Goal: Find specific page/section: Find specific page/section

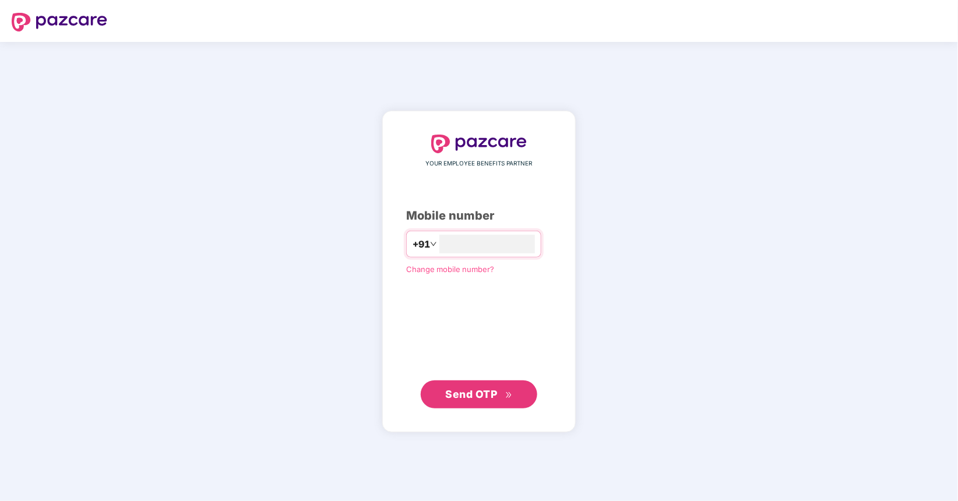
type input "**********"
click at [466, 396] on span "Send OTP" at bounding box center [472, 394] width 52 height 12
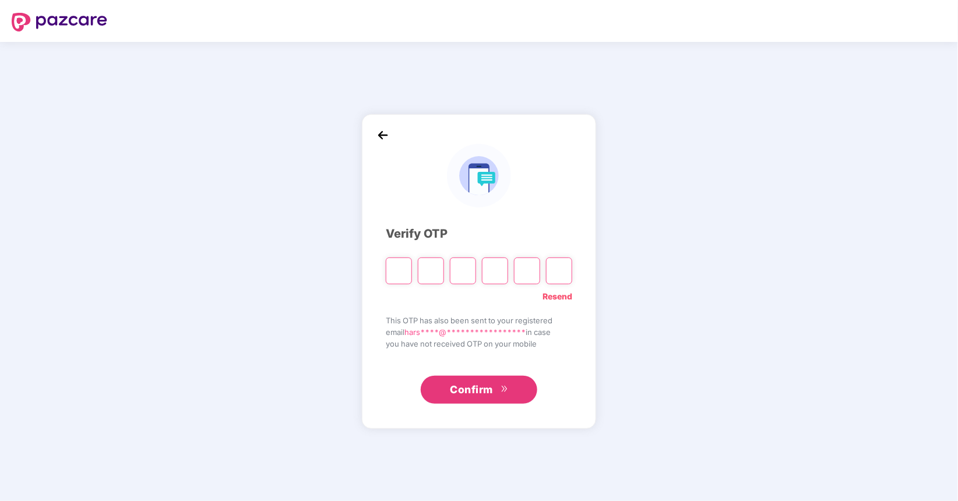
type input "*"
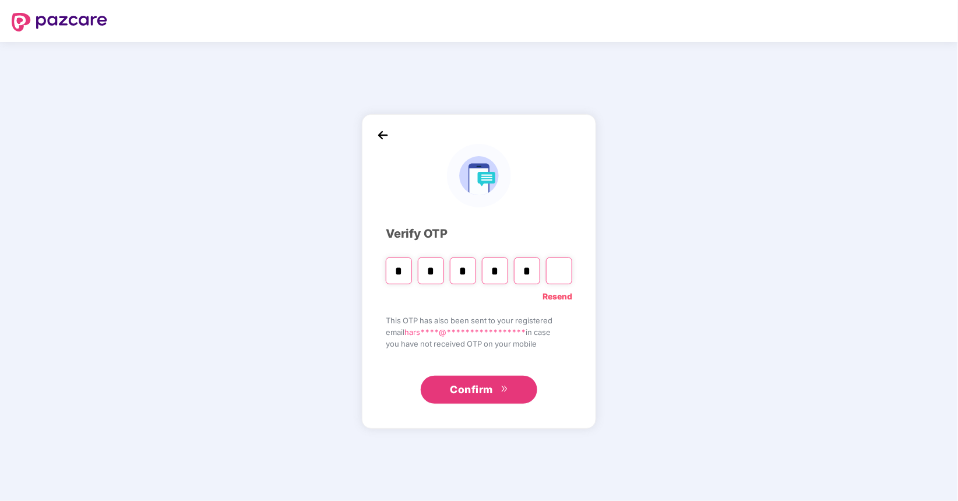
type input "*"
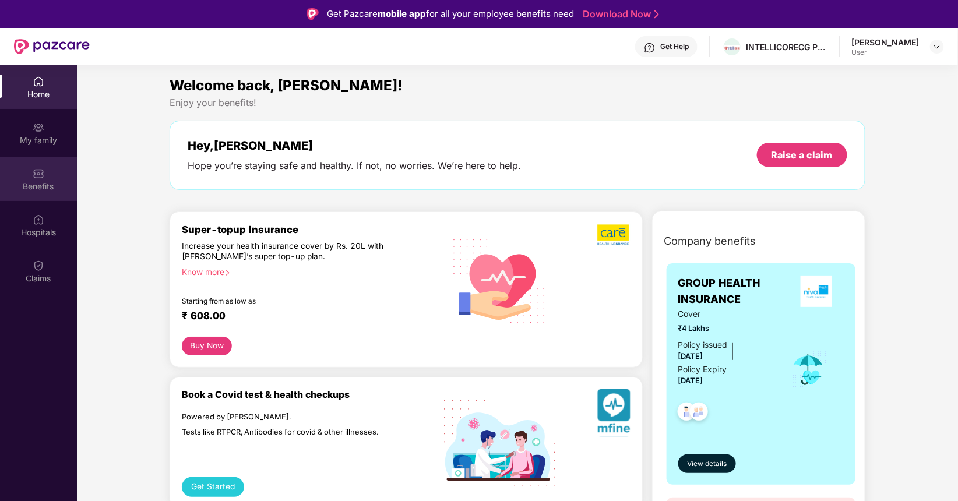
click at [42, 186] on div "Benefits" at bounding box center [38, 187] width 77 height 12
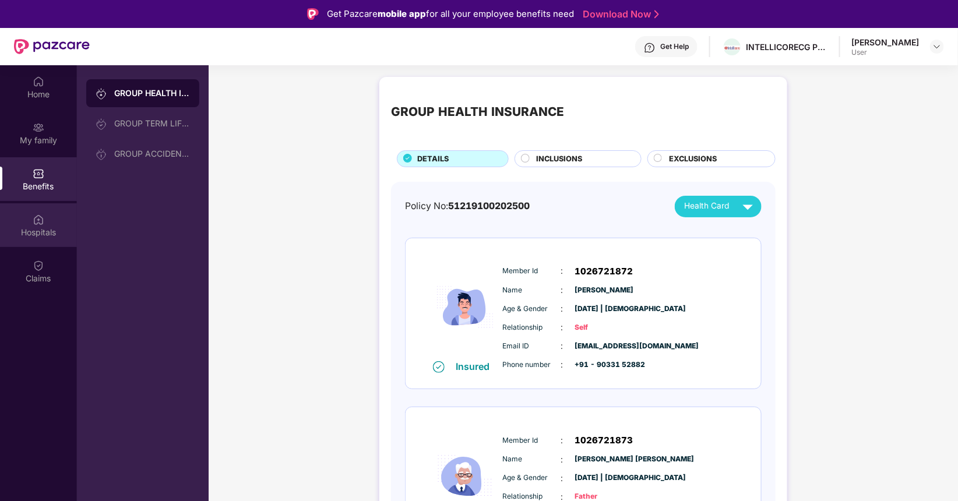
click at [44, 223] on div "Hospitals" at bounding box center [38, 225] width 77 height 44
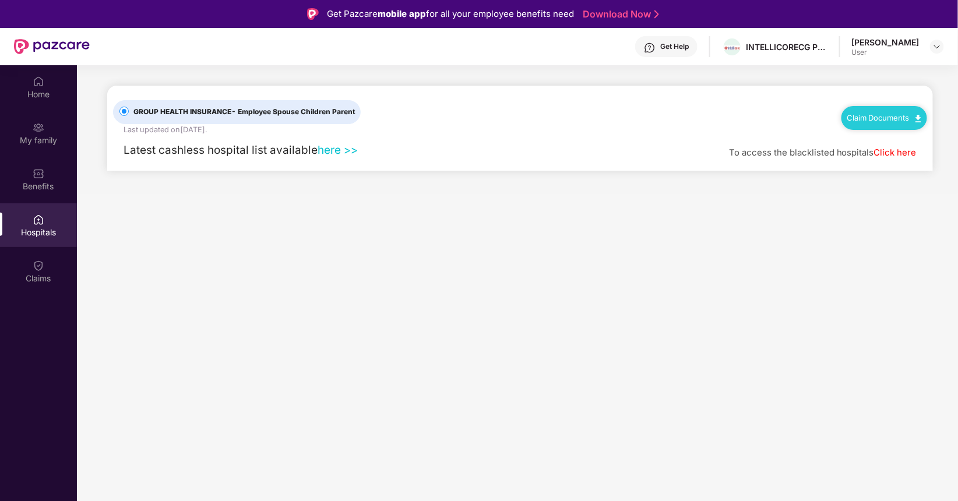
click at [321, 148] on link "here >>" at bounding box center [338, 149] width 40 height 13
